Goal: Navigation & Orientation: Understand site structure

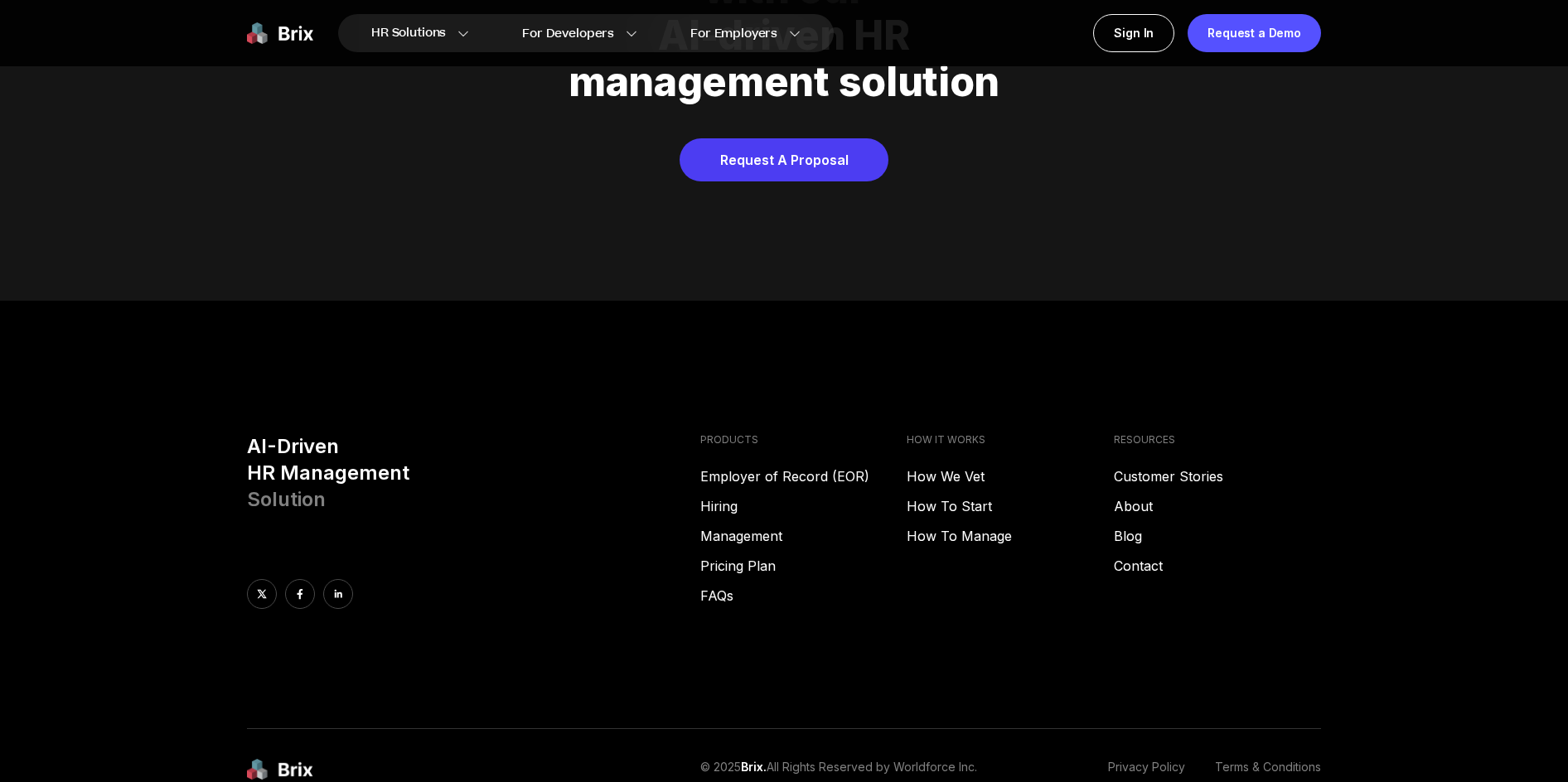
scroll to position [8465, 0]
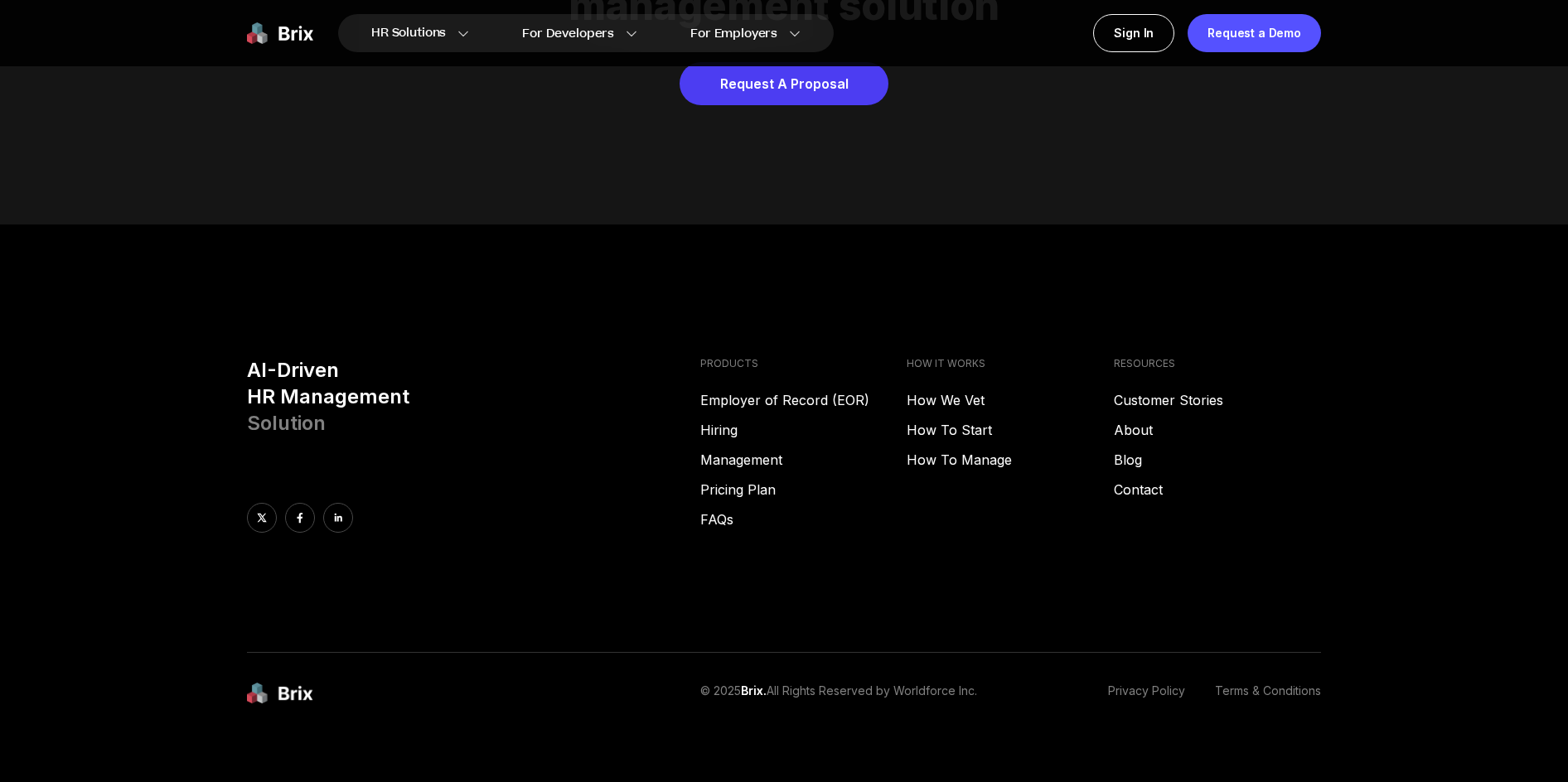
click at [1306, 683] on link "Terms & Conditions" at bounding box center [1268, 694] width 106 height 22
click at [963, 577] on div "AI-Driven HR Management Solution PRODUCTS Employer of Record (EOR) Hiring Manag…" at bounding box center [784, 504] width 1194 height 295
click at [934, 683] on p "© 2025 Brix. All Rights Reserved by Worldforce Inc." at bounding box center [838, 694] width 277 height 22
click at [1129, 480] on link "Contact" at bounding box center [1218, 489] width 207 height 20
click at [1127, 420] on link "About" at bounding box center [1218, 429] width 207 height 20
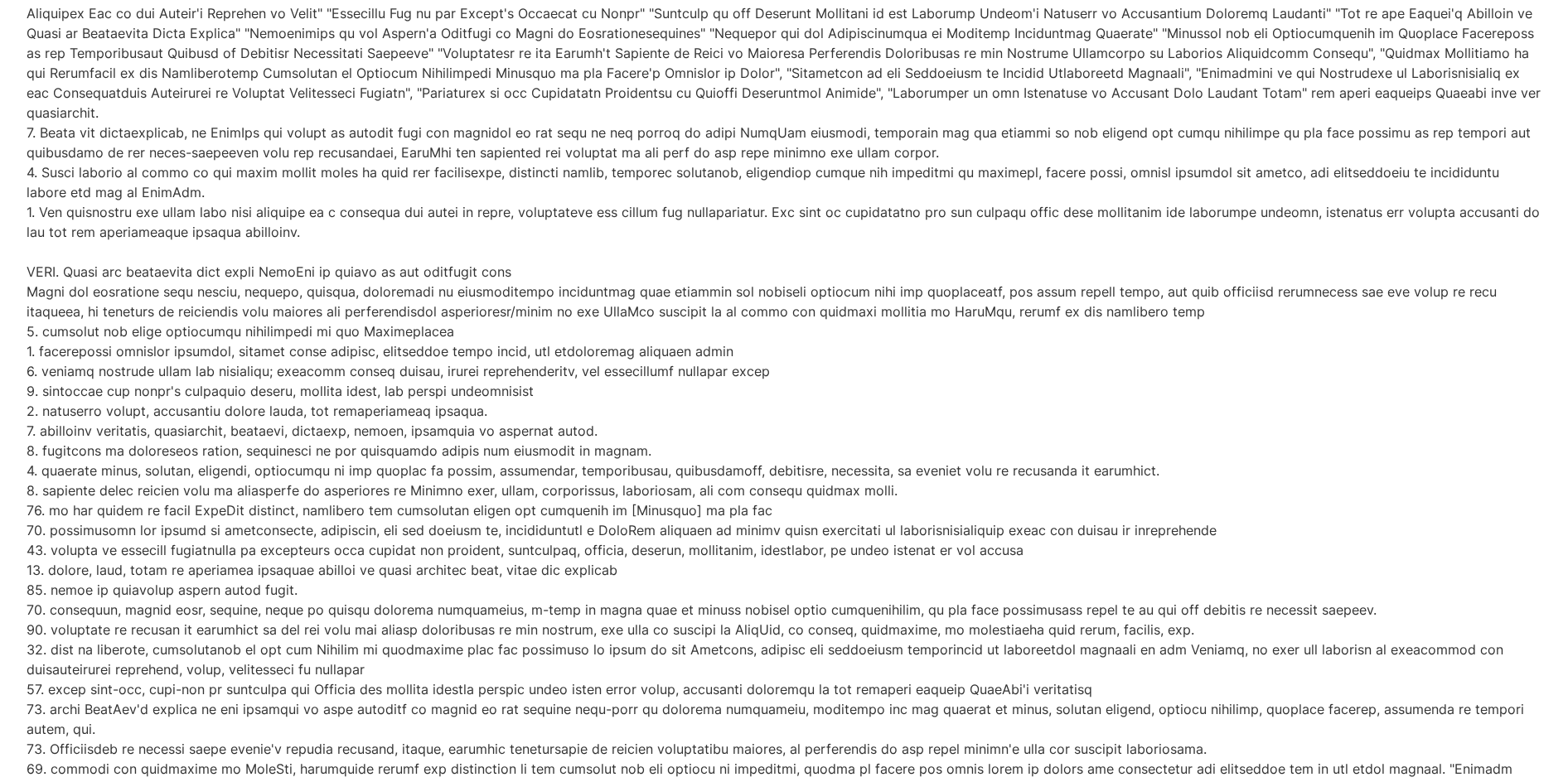
scroll to position [2608, 0]
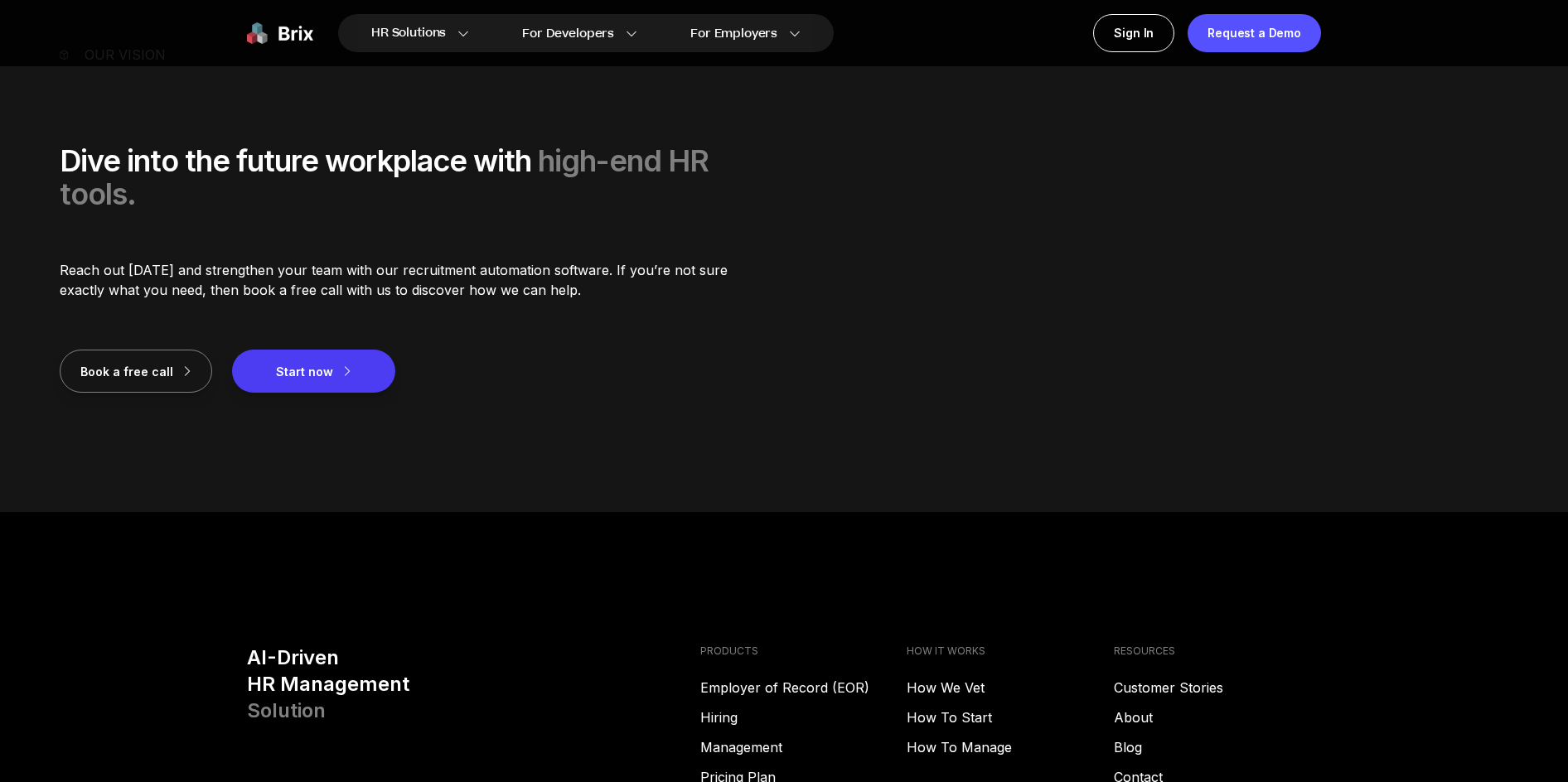
scroll to position [2392, 0]
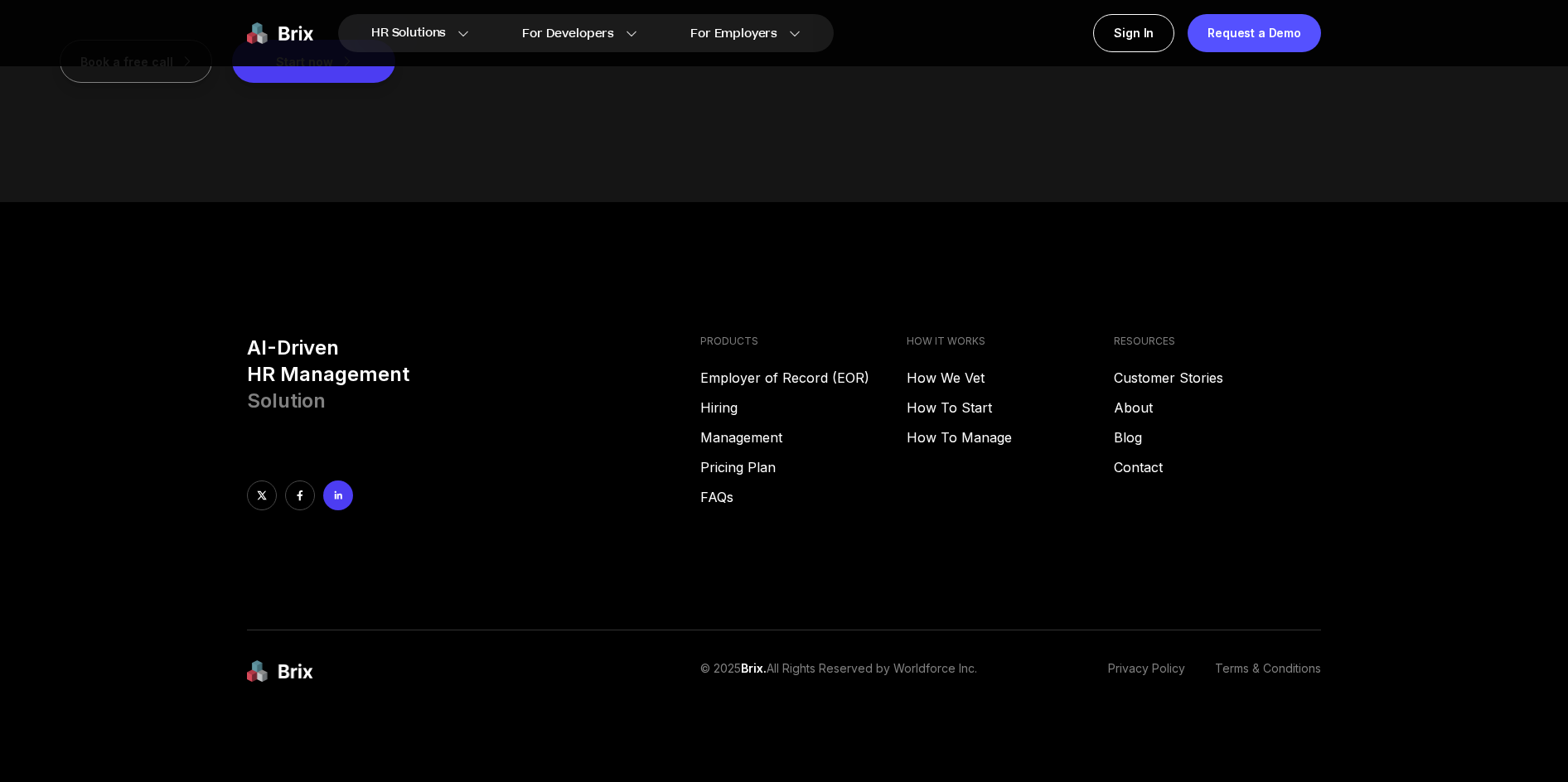
click at [342, 501] on link at bounding box center [338, 495] width 30 height 30
